Goal: Contribute content: Contribute content

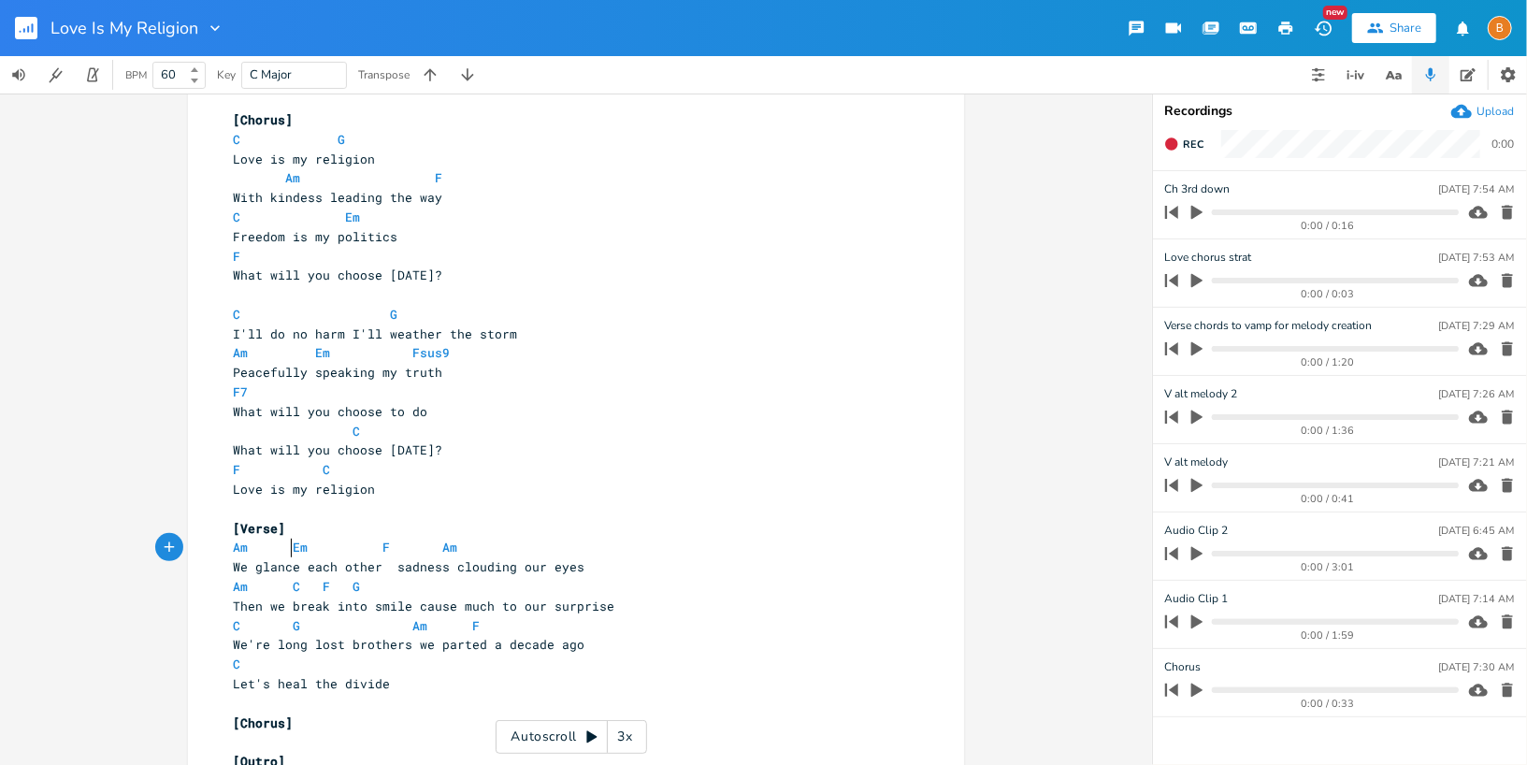
click at [285, 549] on span at bounding box center [278, 548] width 30 height 20
click at [425, 548] on span at bounding box center [427, 548] width 30 height 20
type textarea "F"
type textarea "Sm"
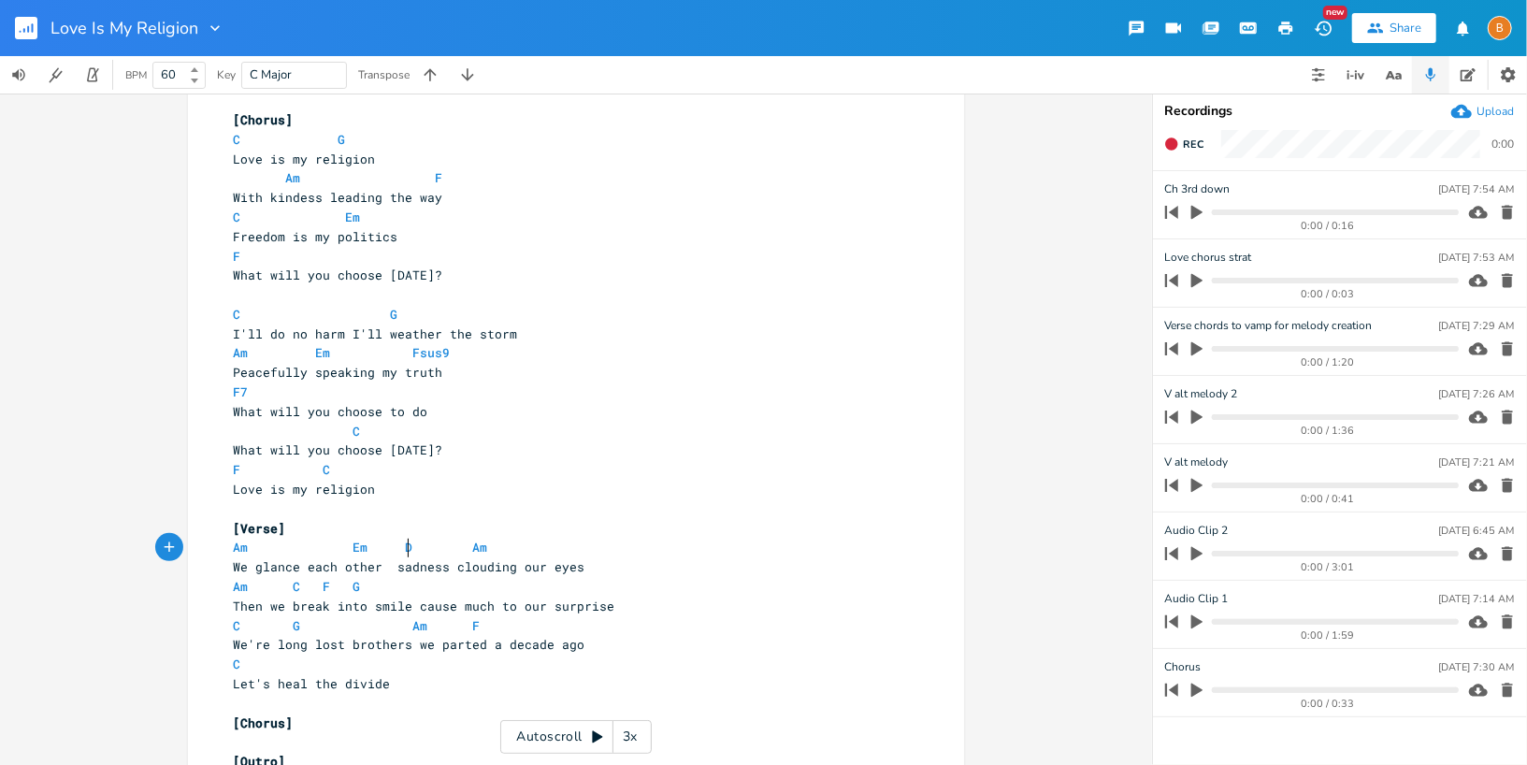
type textarea "Dm"
click at [580, 555] on pre "Am Em Dm Am" at bounding box center [566, 548] width 675 height 20
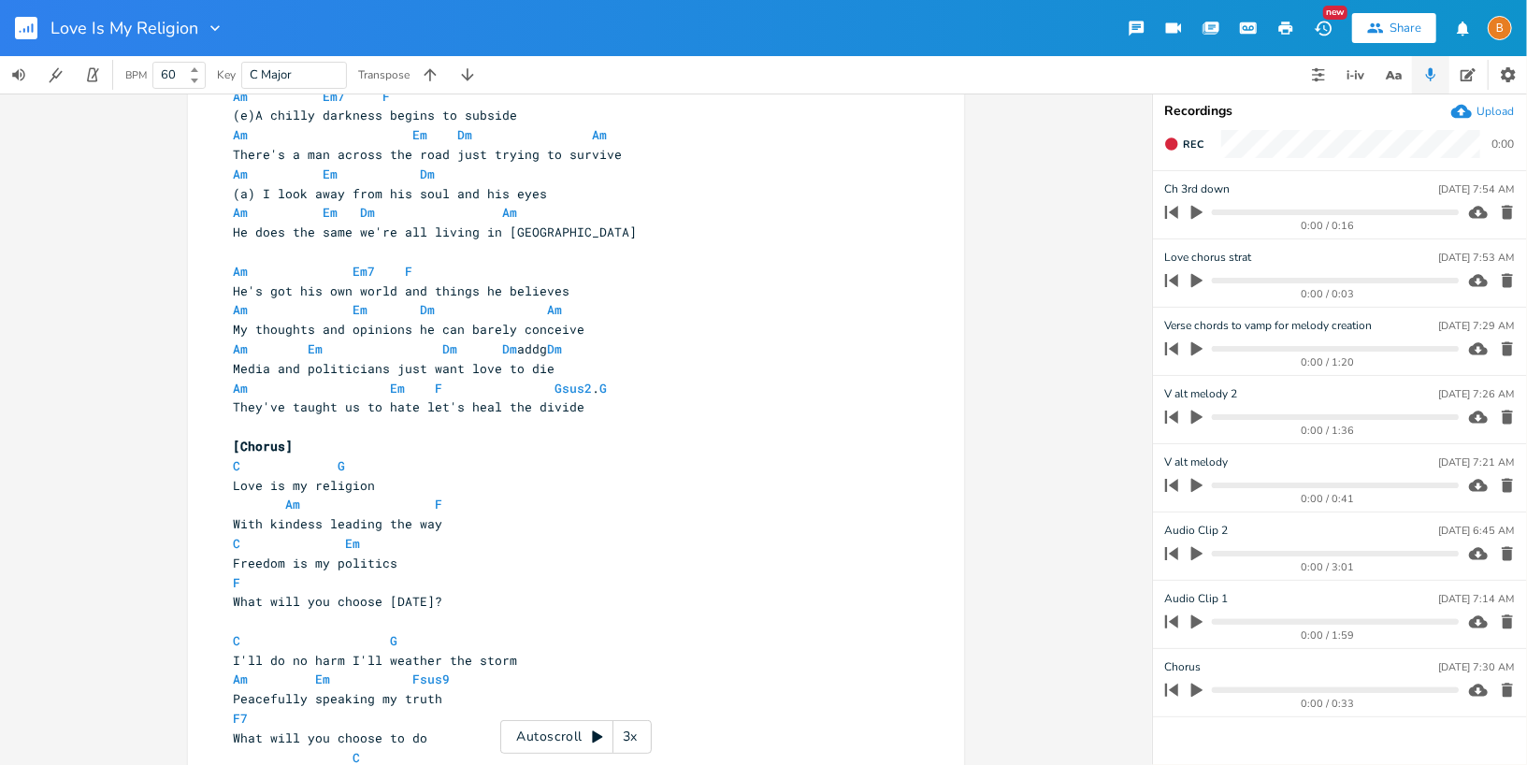
scroll to position [0, 0]
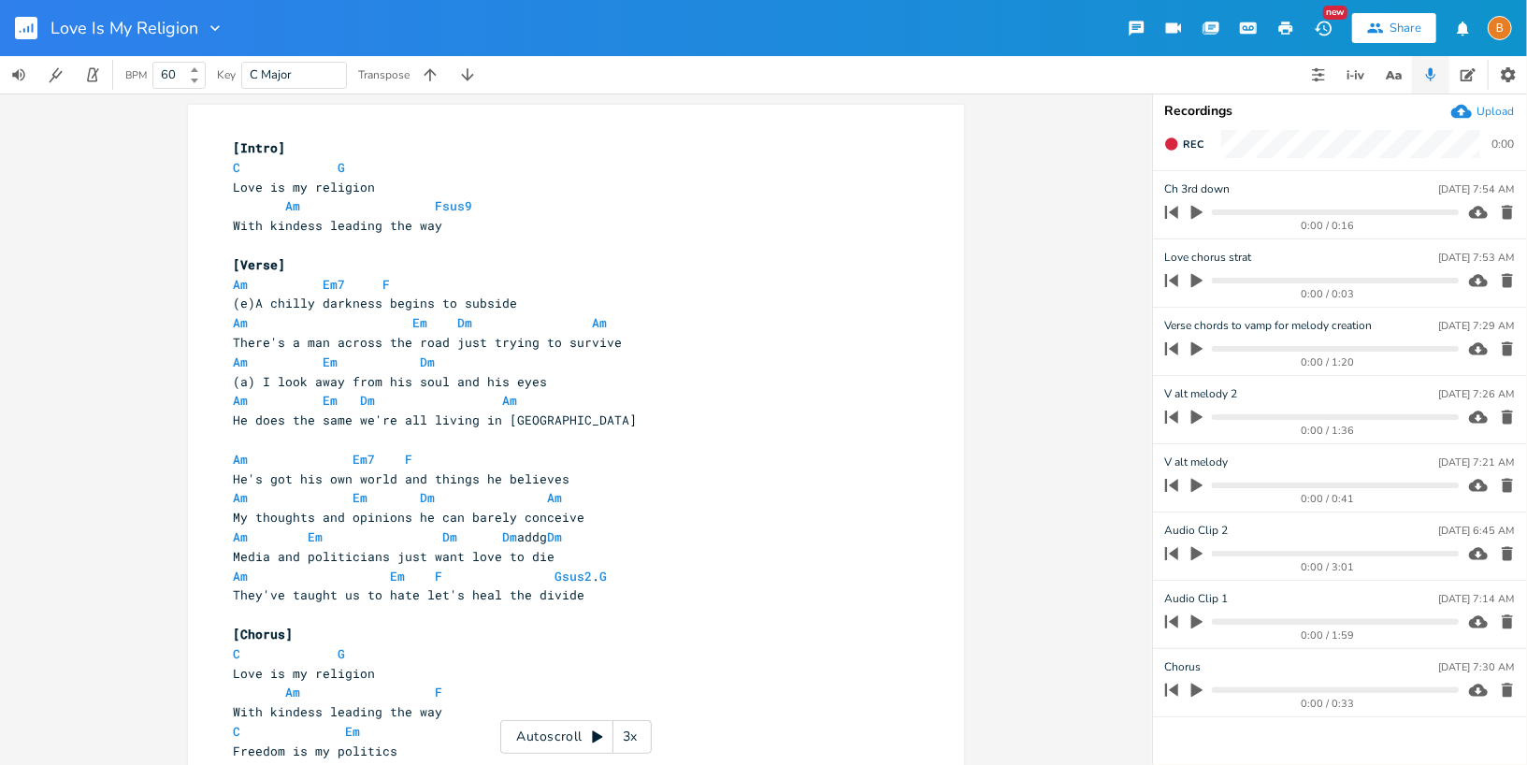
click at [424, 458] on span at bounding box center [427, 460] width 30 height 20
click at [412, 456] on span at bounding box center [427, 460] width 30 height 20
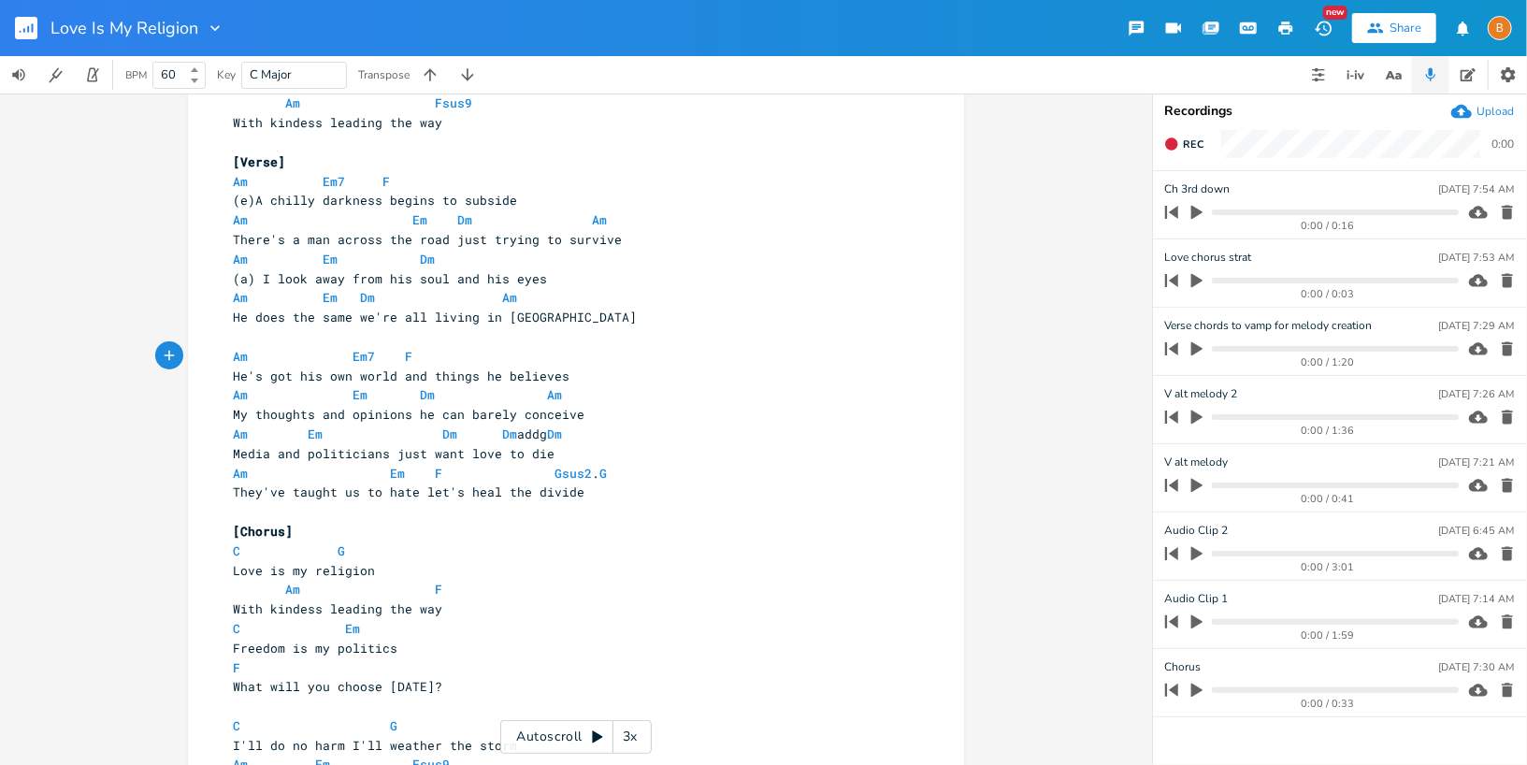
scroll to position [100, 0]
type textarea "Dm"
click at [768, 627] on pre "C Em" at bounding box center [566, 632] width 675 height 20
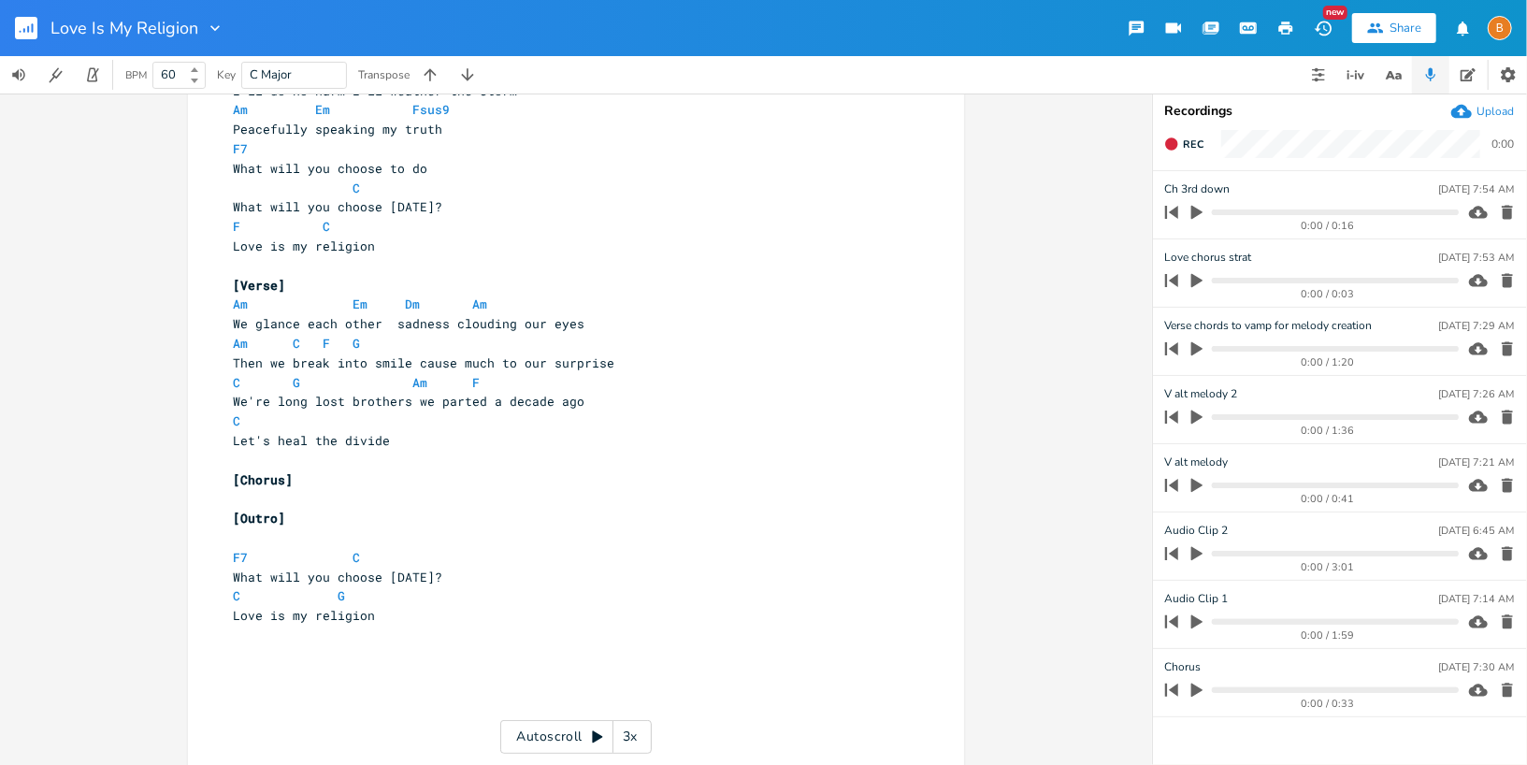
scroll to position [772, 0]
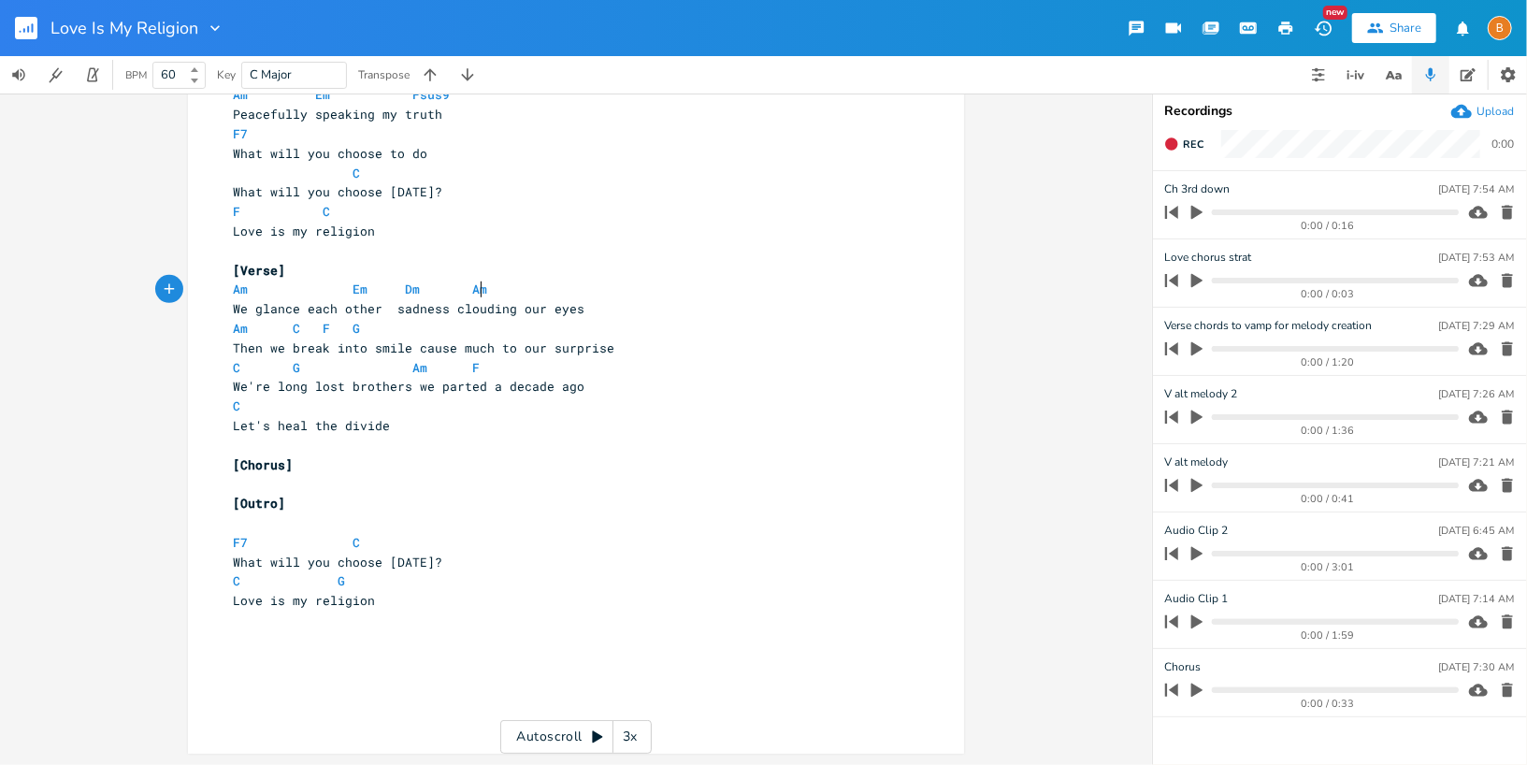
click at [480, 286] on pre "Am Em Dm Am" at bounding box center [566, 290] width 675 height 20
click at [283, 330] on span at bounding box center [278, 329] width 30 height 20
click at [400, 328] on span at bounding box center [401, 329] width 22 height 20
click at [436, 344] on span "Then we break into smile cause much to our surprise" at bounding box center [424, 347] width 382 height 17
type textarea "cause"
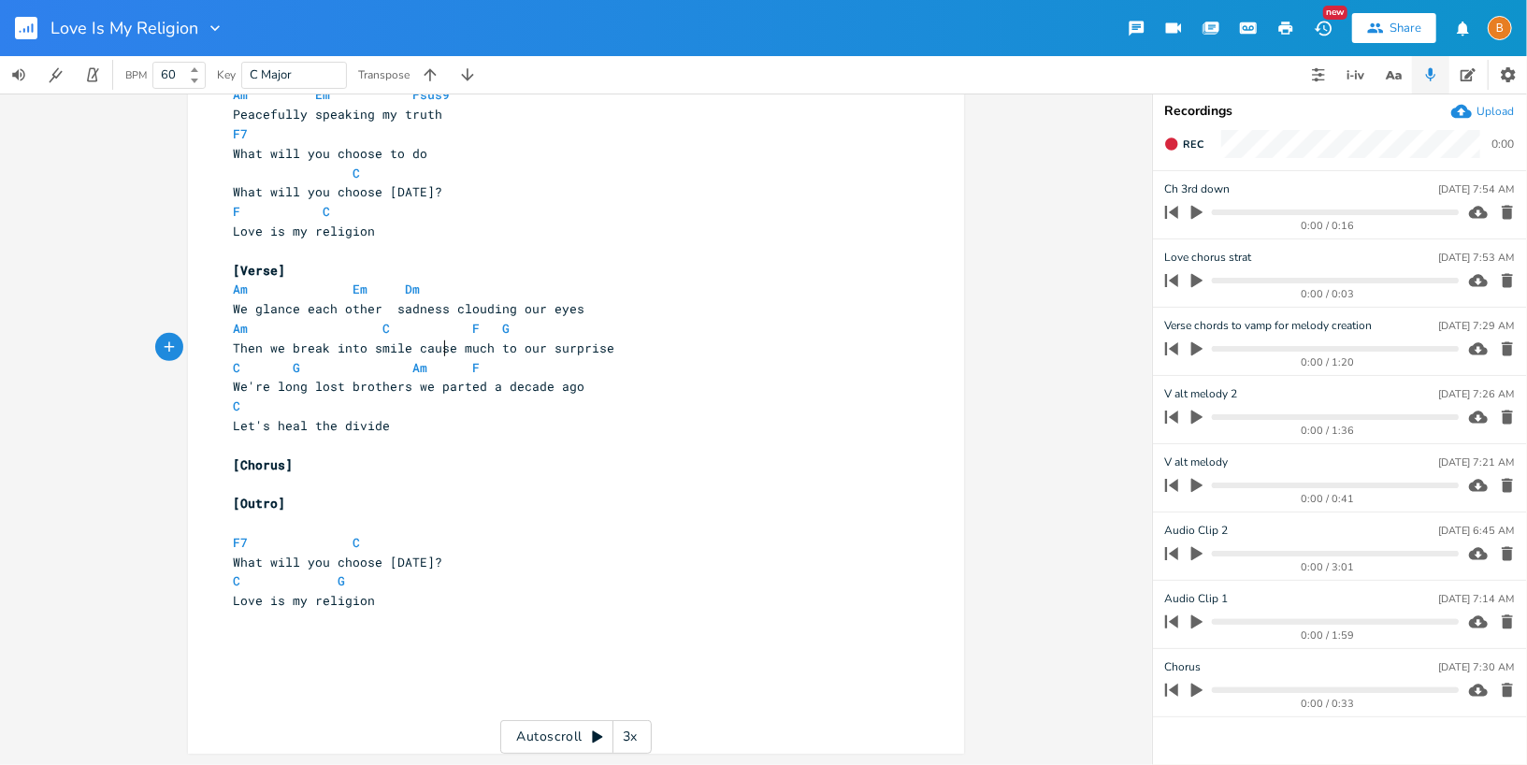
click at [436, 344] on span "Then we break into smile cause much to our surprise" at bounding box center [424, 347] width 382 height 17
click at [458, 327] on span at bounding box center [457, 329] width 30 height 20
click at [428, 330] on span at bounding box center [434, 329] width 15 height 20
click at [385, 309] on span "We glance each other sadness clouding our eyes" at bounding box center [409, 308] width 352 height 17
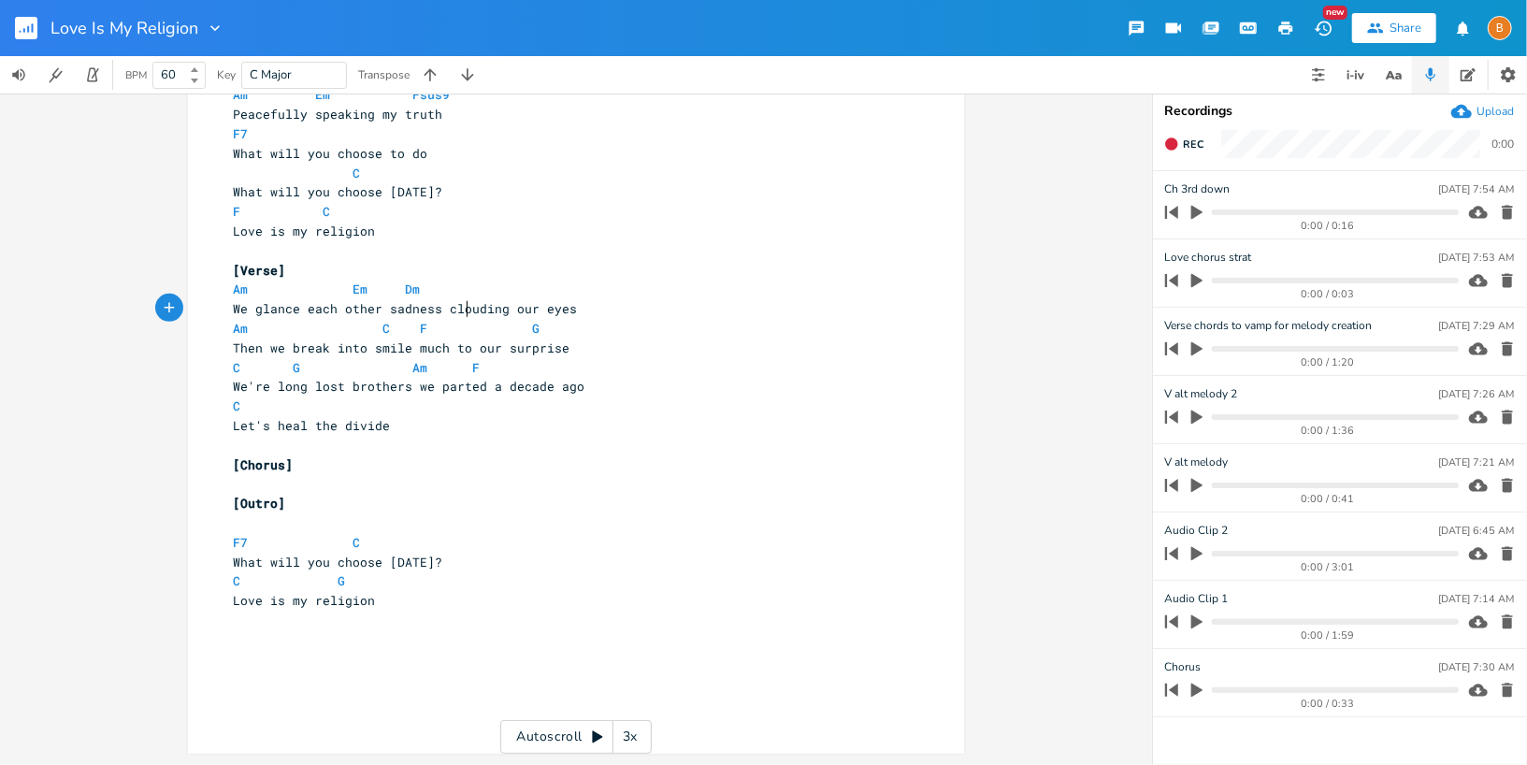
click at [463, 315] on span "We glance each other sadness clouding our eyes" at bounding box center [405, 308] width 344 height 17
type textarea "leaving"
click at [283, 367] on span at bounding box center [278, 368] width 30 height 20
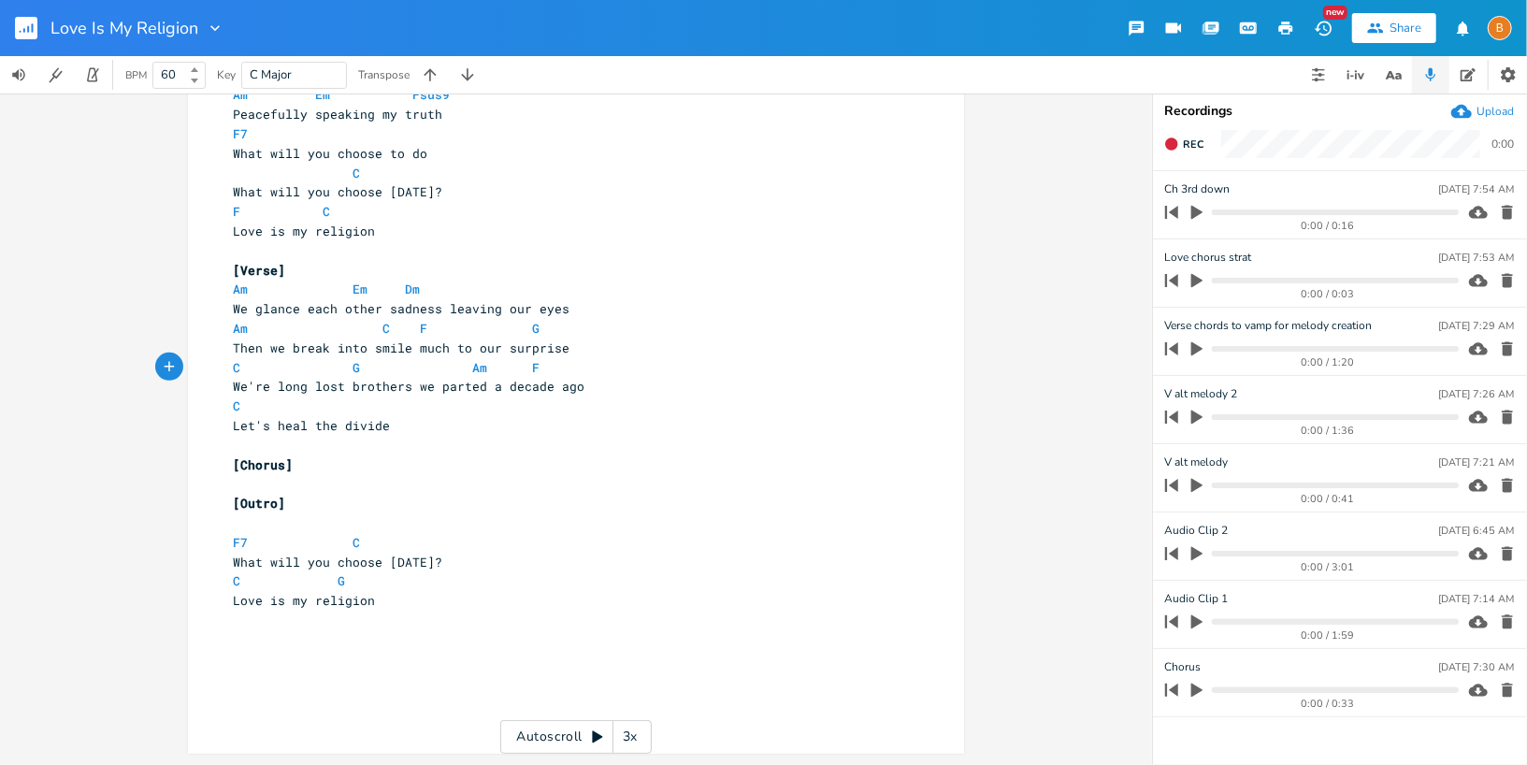
click at [458, 365] on span at bounding box center [457, 368] width 30 height 20
click at [483, 370] on span at bounding box center [487, 368] width 30 height 20
click at [248, 540] on span at bounding box center [255, 543] width 15 height 20
type textarea "9sus"
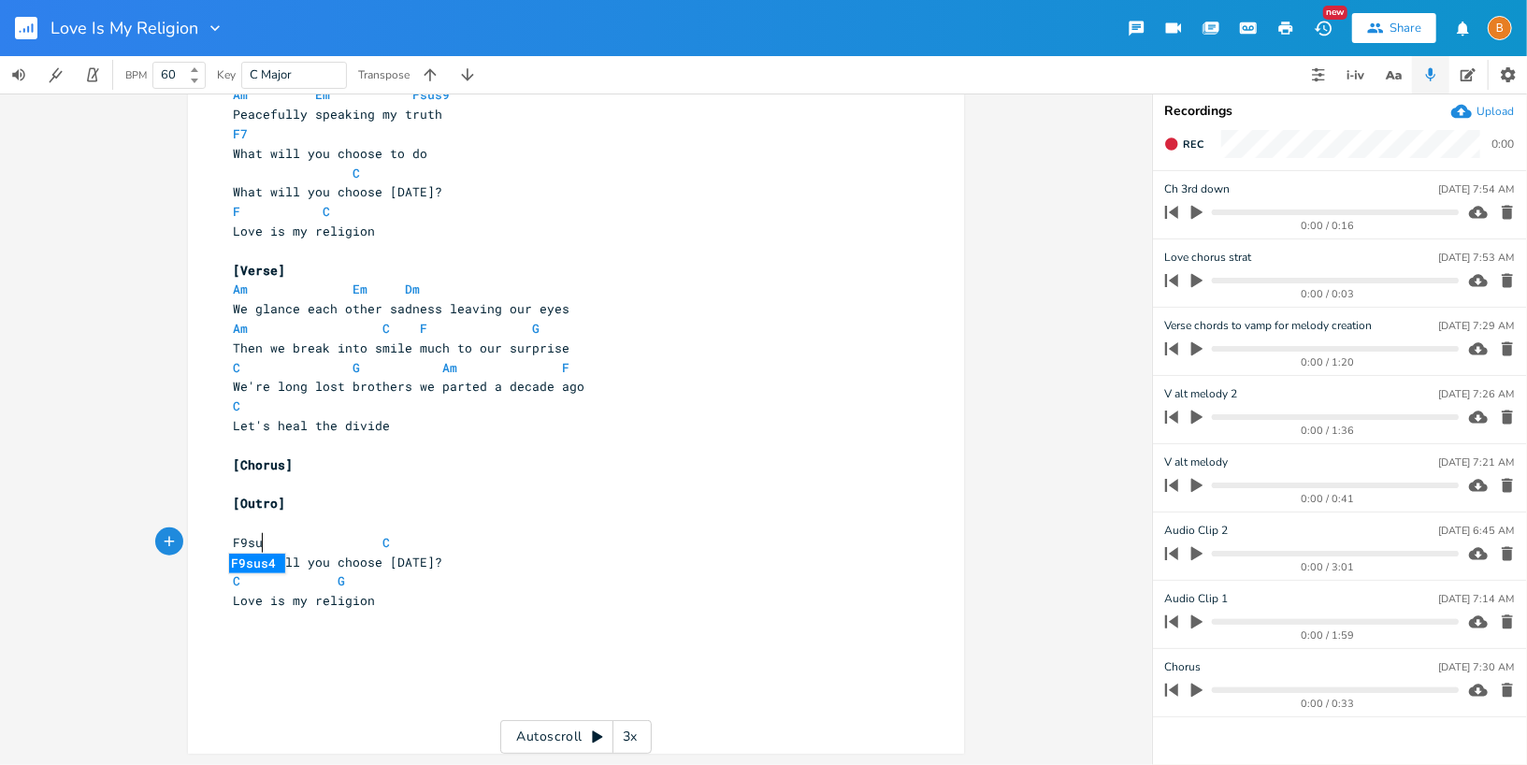
scroll to position [0, 24]
type textarea "F7"
type textarea "F"
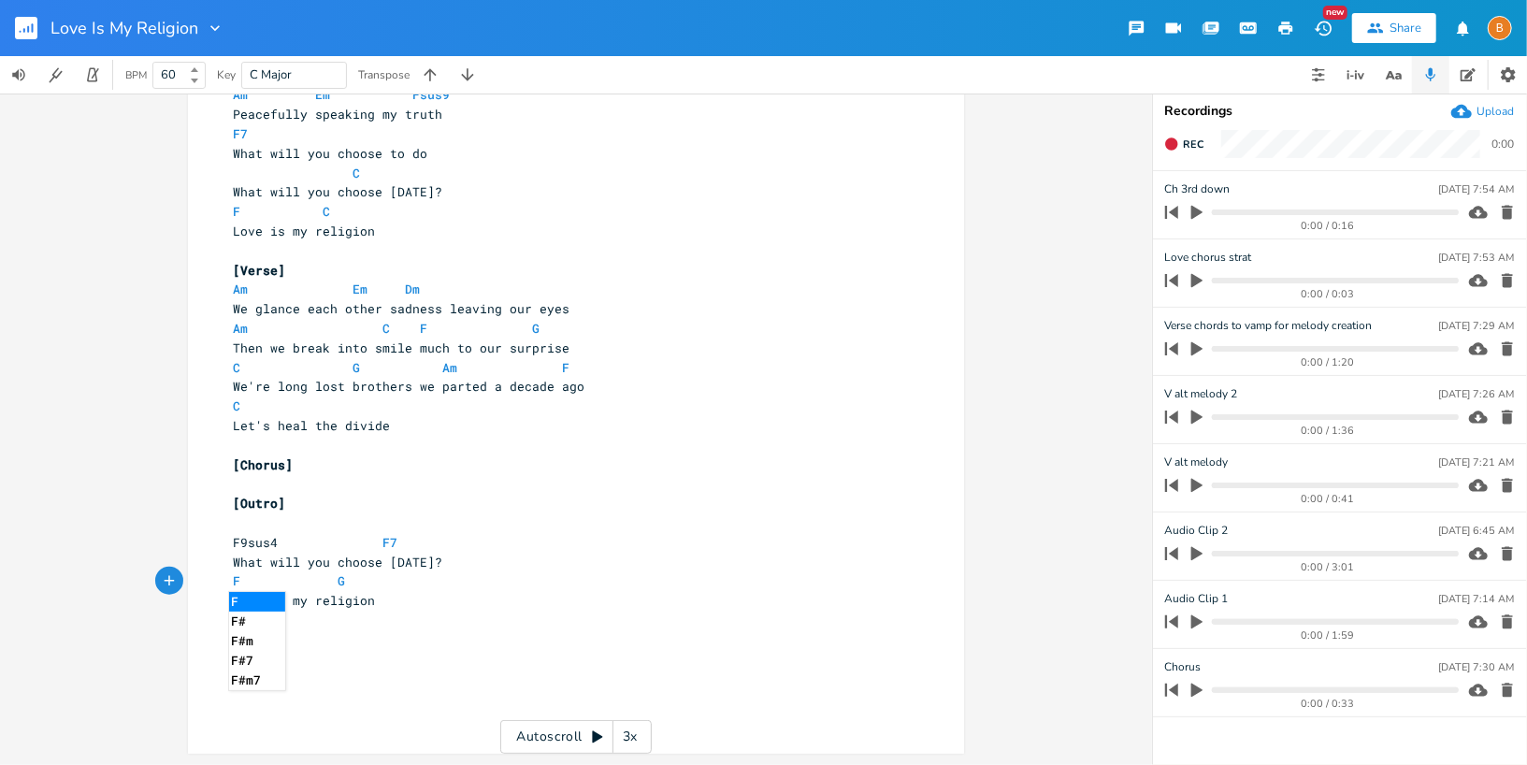
click at [338, 585] on pre "F G" at bounding box center [566, 581] width 675 height 20
type textarea "C"
click at [529, 572] on pre "F C" at bounding box center [566, 581] width 675 height 20
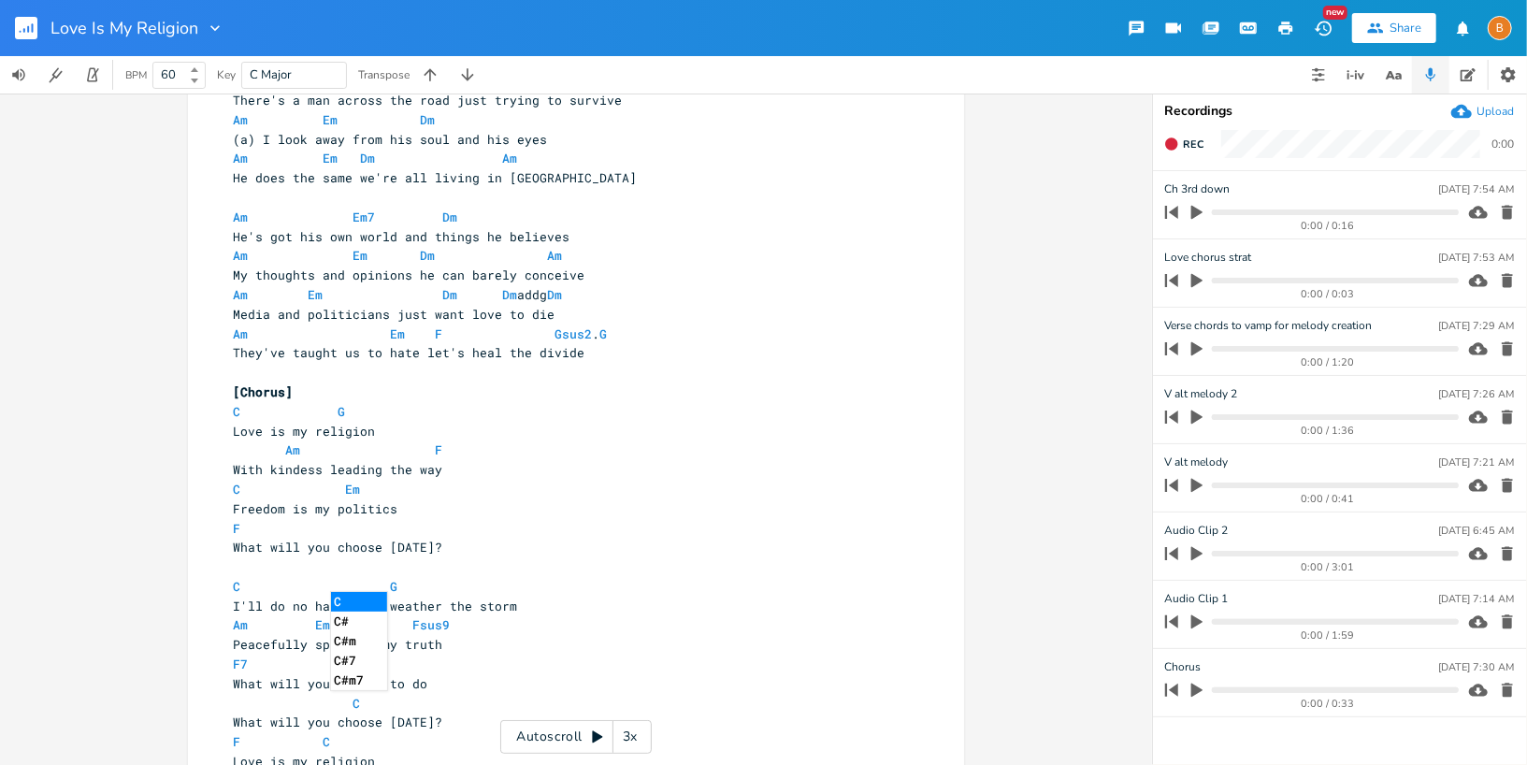
scroll to position [0, 0]
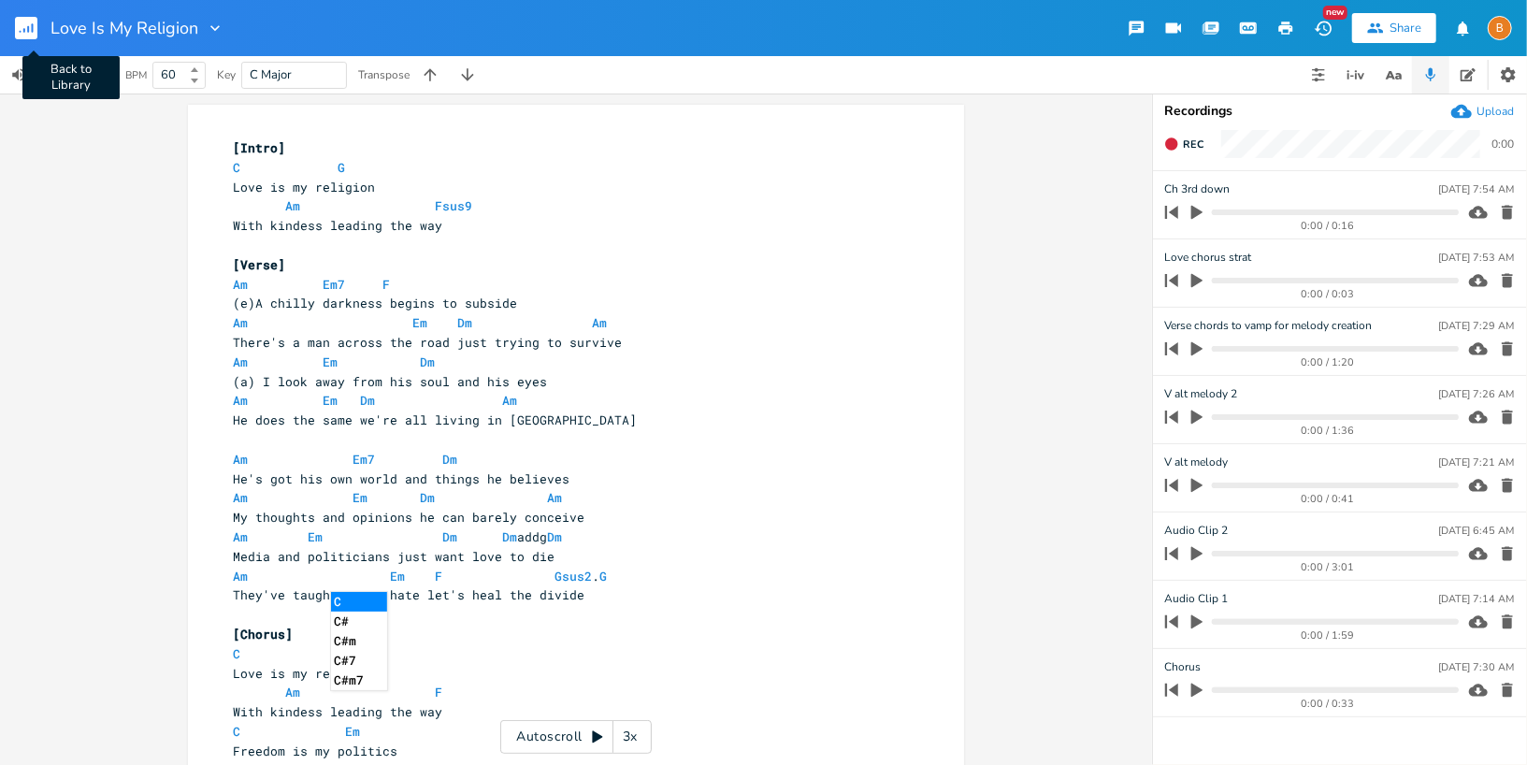
click at [34, 32] on rect "button" at bounding box center [26, 28] width 22 height 22
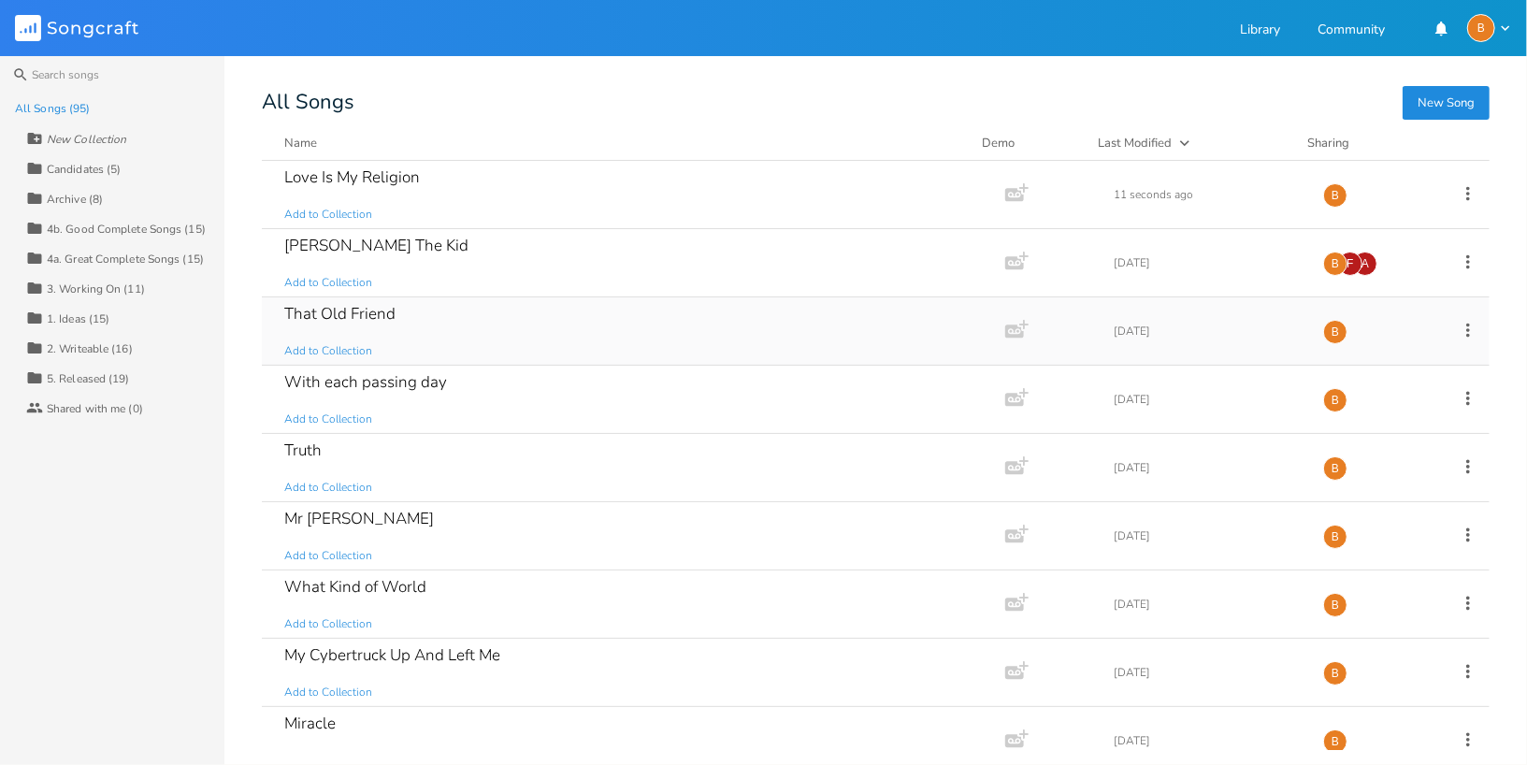
click at [358, 312] on div "That Old Friend" at bounding box center [339, 314] width 111 height 16
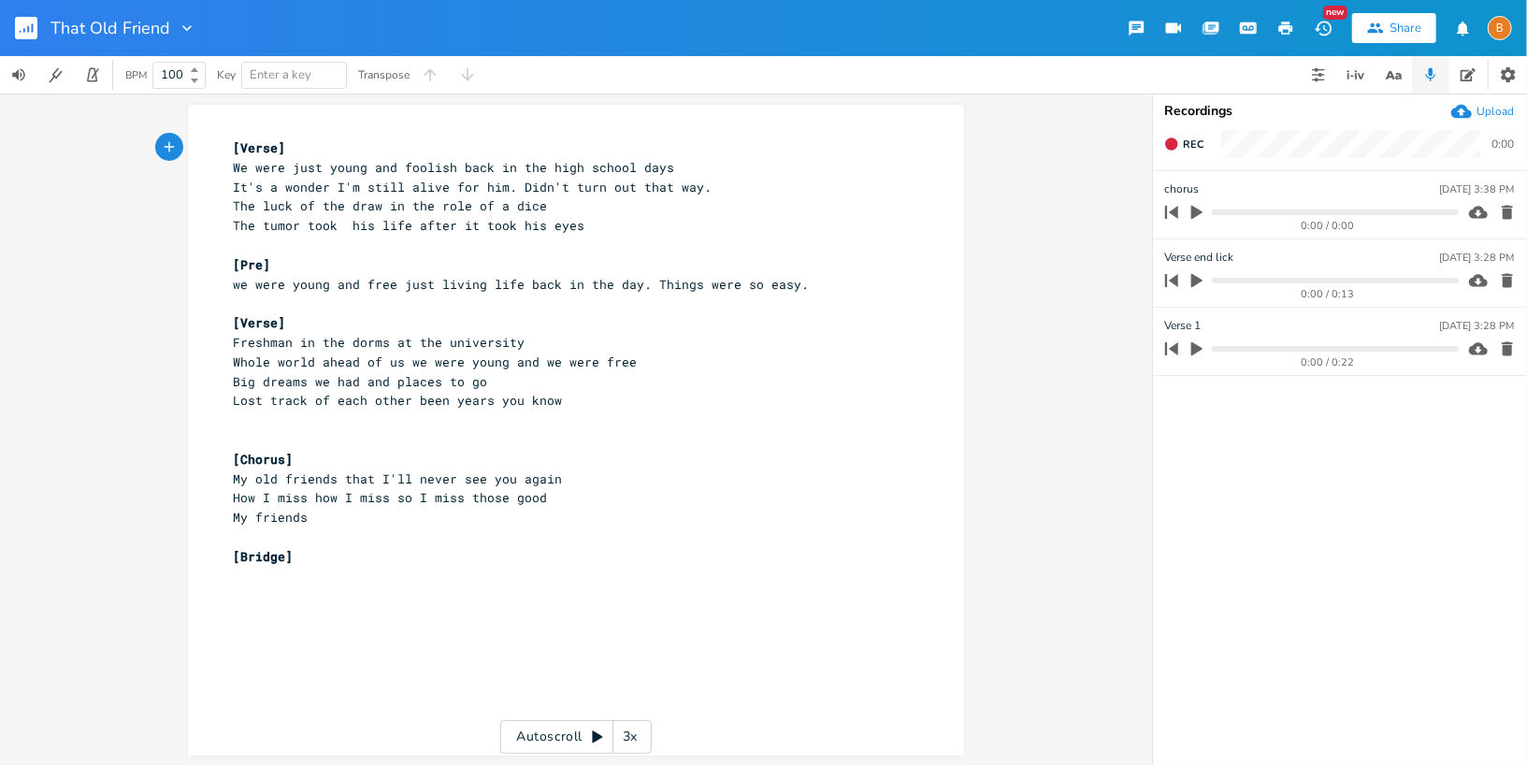
scroll to position [2, 0]
click at [25, 25] on rect "button" at bounding box center [26, 28] width 22 height 22
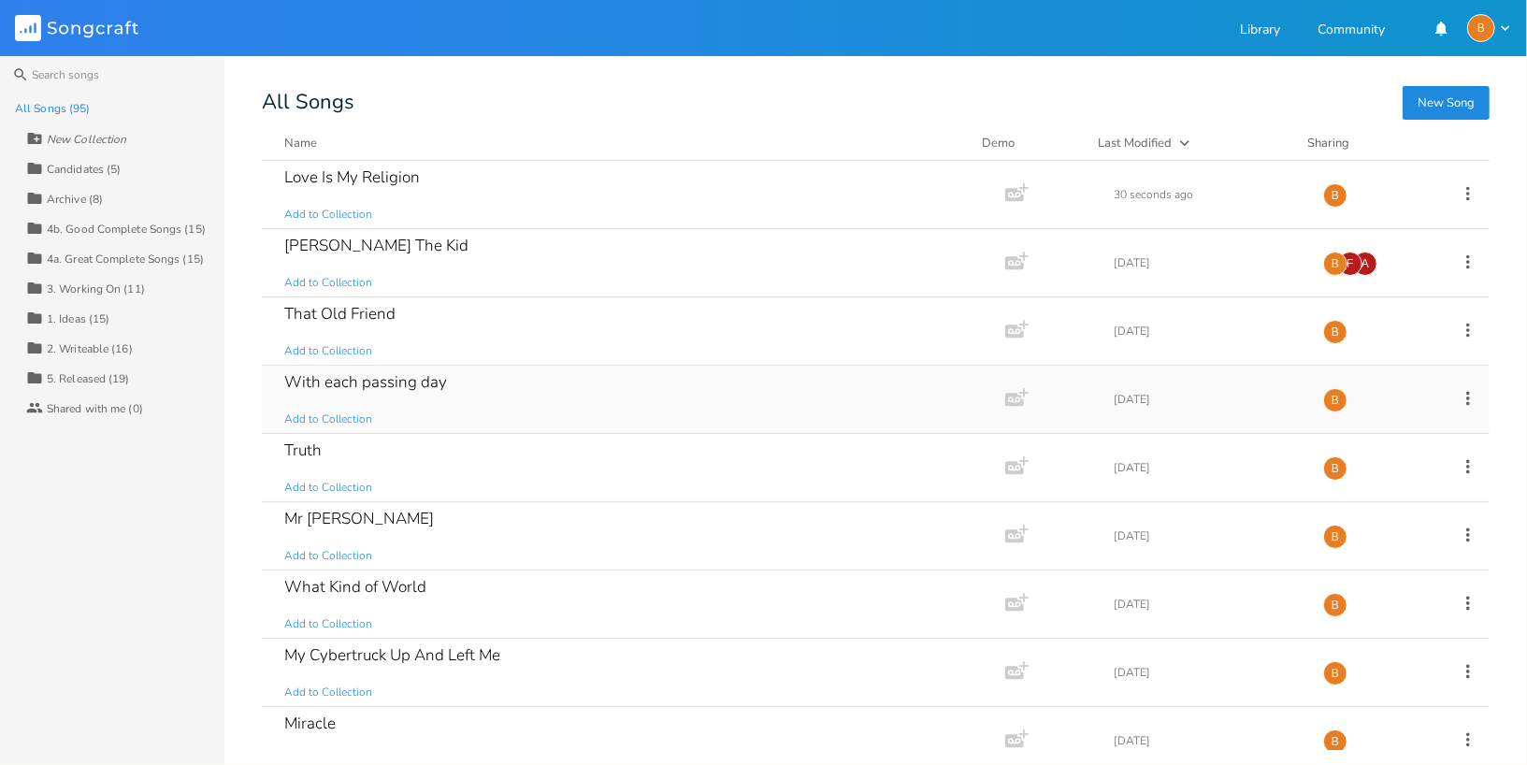
click at [420, 374] on div "With each passing day" at bounding box center [365, 382] width 163 height 16
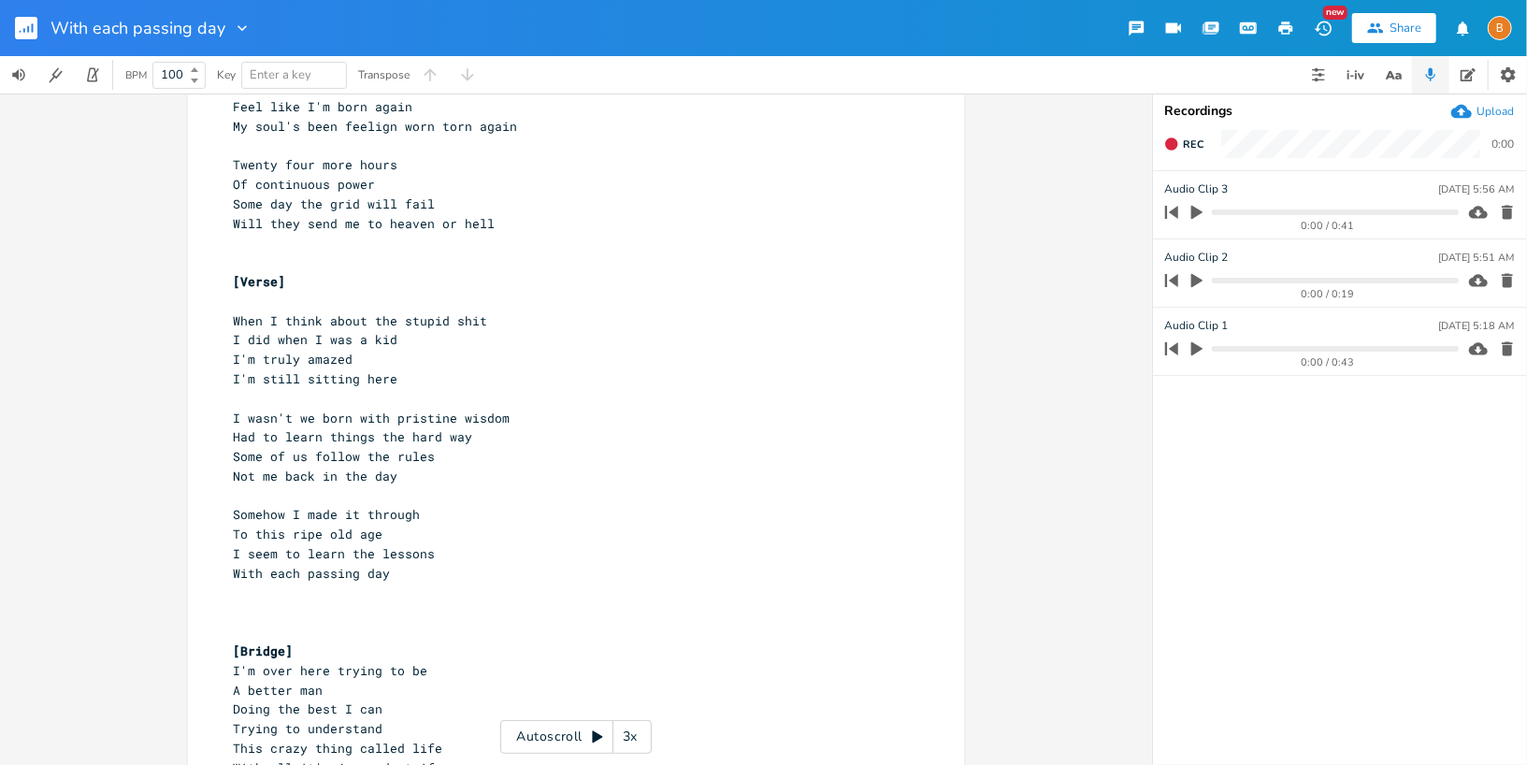
scroll to position [461, 0]
